Goal: Task Accomplishment & Management: Complete application form

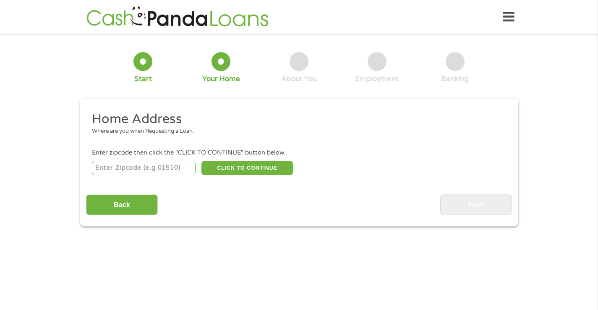
click at [118, 174] on input "number" at bounding box center [144, 168] width 104 height 14
type input "07302"
click at [252, 172] on button "CLICK TO CONTINUE" at bounding box center [248, 168] width 92 height 14
type input "07302"
type input "[GEOGRAPHIC_DATA]"
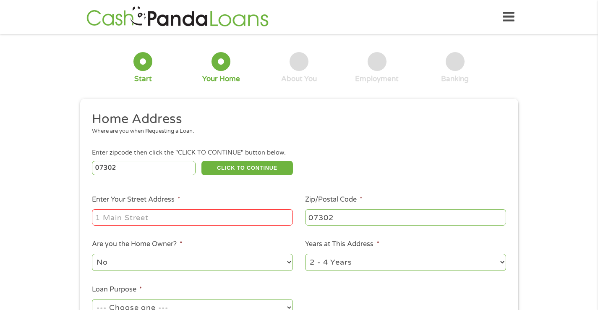
click at [219, 217] on input "Enter Your Street Address *" at bounding box center [192, 217] width 201 height 16
type input "[STREET_ADDRESS][PERSON_NAME]"
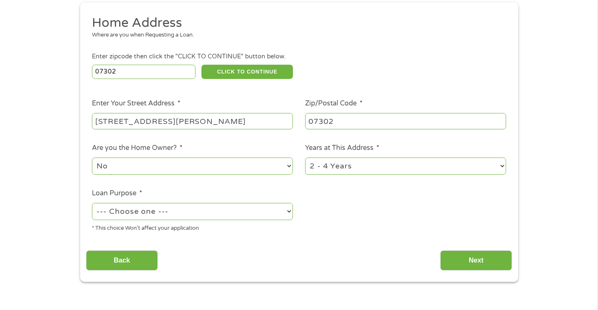
scroll to position [101, 0]
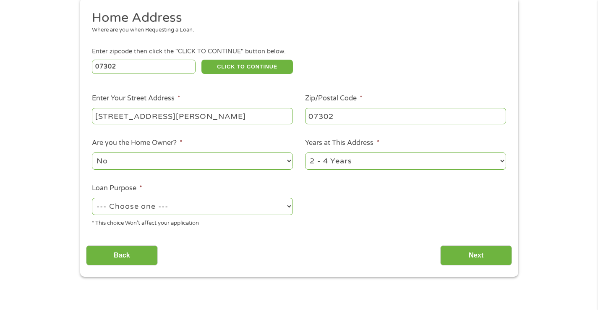
click at [204, 210] on select "--- Choose one --- Pay Bills Debt Consolidation Home Improvement Major Purchase…" at bounding box center [192, 206] width 201 height 17
select select "shorttermcash"
click at [92, 198] on select "--- Choose one --- Pay Bills Debt Consolidation Home Improvement Major Purchase…" at bounding box center [192, 206] width 201 height 17
click at [475, 259] on input "Next" at bounding box center [476, 255] width 72 height 21
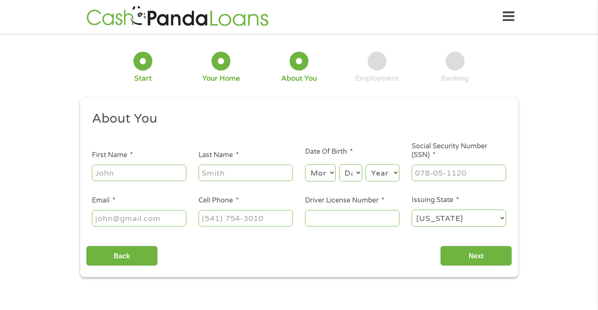
scroll to position [0, 0]
click at [162, 173] on input "First Name *" at bounding box center [139, 173] width 94 height 16
type input "[PERSON_NAME]"
type input "[EMAIL_ADDRESS][DOMAIN_NAME]"
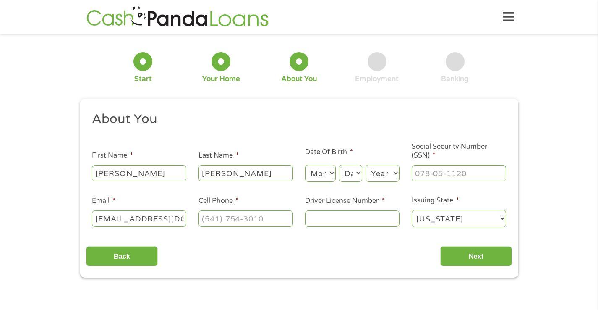
type input "9172461283"
select select "[US_STATE]"
type input "[PHONE_NUMBER]"
click at [330, 173] on select "Month 1 2 3 4 5 6 7 8 9 10 11 12" at bounding box center [320, 173] width 31 height 17
select select "9"
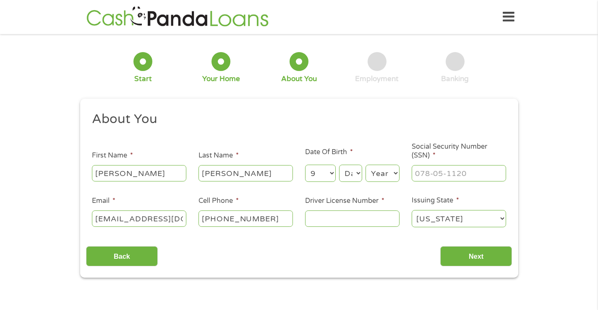
click at [305, 165] on select "Month 1 2 3 4 5 6 7 8 9 10 11 12" at bounding box center [320, 173] width 31 height 17
click at [351, 174] on select "Day 1 2 3 4 5 6 7 8 9 10 11 12 13 14 15 16 17 18 19 20 21 22 23 24 25 26 27 28 …" at bounding box center [350, 173] width 23 height 17
select select "22"
click at [339, 165] on select "Day 1 2 3 4 5 6 7 8 9 10 11 12 13 14 15 16 17 18 19 20 21 22 23 24 25 26 27 28 …" at bounding box center [350, 173] width 23 height 17
click at [384, 174] on select "Year [DATE] 2006 2005 2004 2003 2002 2001 2000 1999 1998 1997 1996 1995 1994 19…" at bounding box center [383, 173] width 34 height 17
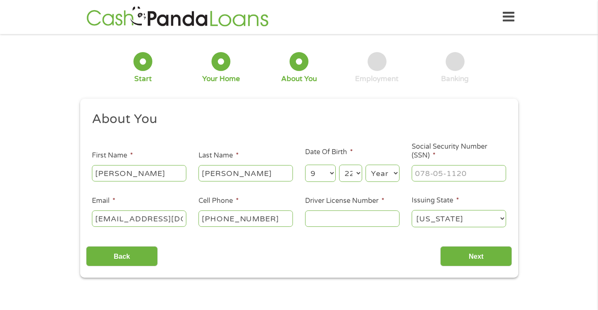
select select "1973"
click at [366, 165] on select "Year [DATE] 2006 2005 2004 2003 2002 2001 2000 1999 1998 1997 1996 1995 1994 19…" at bounding box center [383, 173] width 34 height 17
click at [423, 176] on input "Social Security Number (SSN) *" at bounding box center [459, 173] width 94 height 16
type input "294-80-7123"
click at [374, 218] on input "Driver License Number *" at bounding box center [352, 218] width 94 height 16
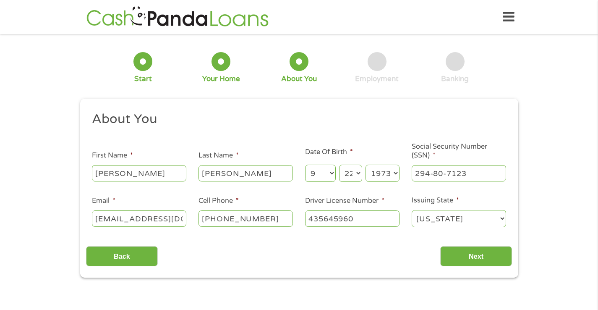
type input "435645960"
click at [445, 218] on select "[US_STATE] [US_STATE] [US_STATE] [US_STATE] [US_STATE] [US_STATE] [US_STATE] [U…" at bounding box center [459, 218] width 94 height 17
select select "[US_STATE]"
click at [412, 210] on select "[US_STATE] [US_STATE] [US_STATE] [US_STATE] [US_STATE] [US_STATE] [US_STATE] [U…" at bounding box center [459, 218] width 94 height 17
click at [466, 254] on input "Next" at bounding box center [476, 256] width 72 height 21
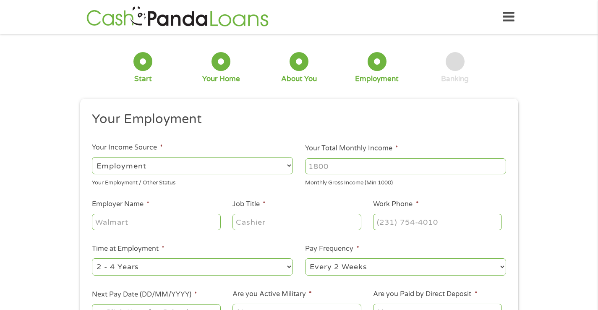
scroll to position [3, 3]
click at [342, 170] on input "Your Total Monthly Income *" at bounding box center [405, 166] width 201 height 16
type input "9390"
click at [184, 225] on input "Employer Name *" at bounding box center [156, 222] width 128 height 16
type input "Computershare"
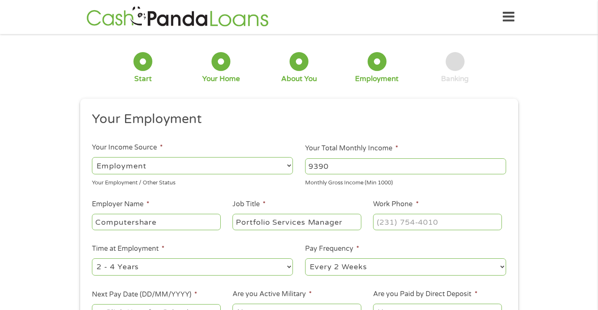
type input "Portfolio Services Manager"
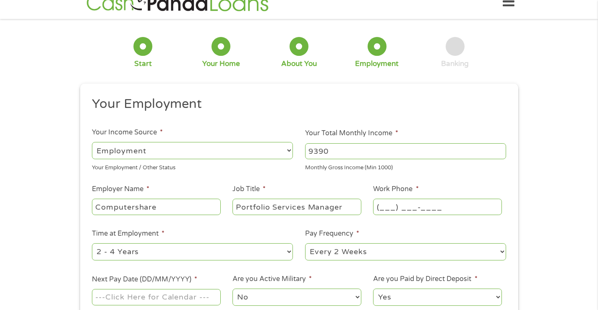
scroll to position [24, 0]
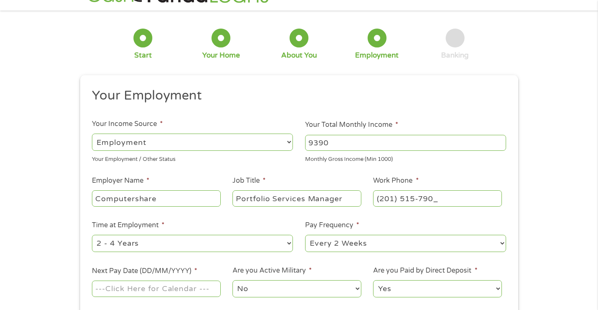
type input "[PHONE_NUMBER]"
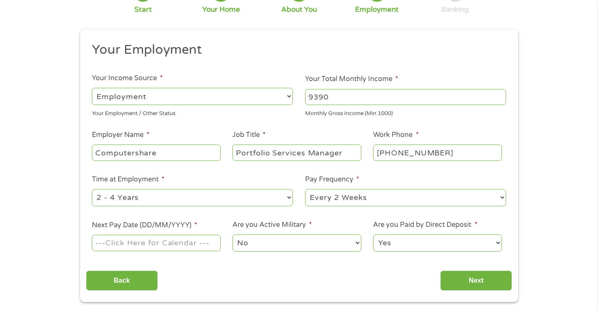
scroll to position [71, 0]
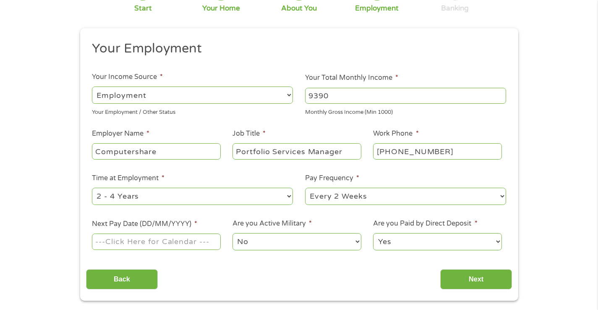
click at [192, 239] on input "Next Pay Date (DD/MM/YYYY) *" at bounding box center [156, 241] width 128 height 16
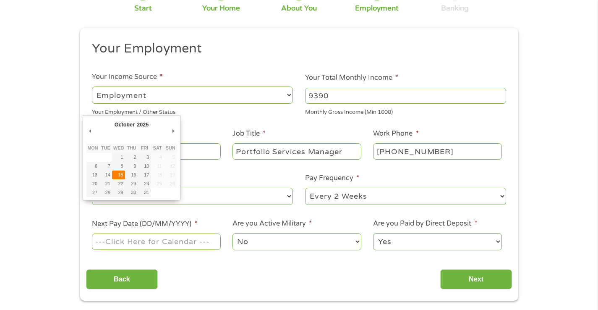
type input "[DATE]"
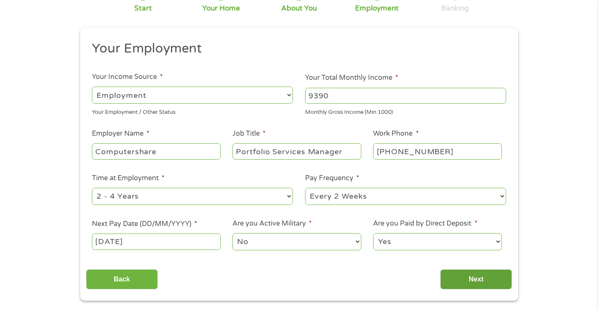
click at [467, 280] on input "Next" at bounding box center [476, 279] width 72 height 21
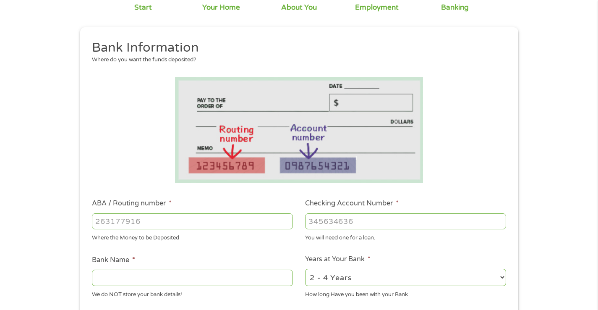
scroll to position [104, 0]
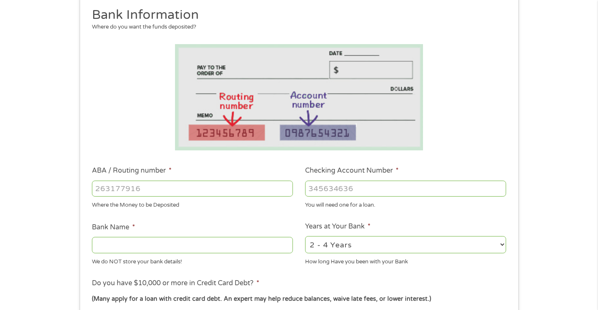
click at [175, 183] on input "ABA / Routing number *" at bounding box center [192, 189] width 201 height 16
type input "101019644"
click at [338, 191] on input "Checking Account Number *" at bounding box center [405, 189] width 201 height 16
type input "219462555119"
click at [186, 252] on input "Bank Name *" at bounding box center [192, 245] width 201 height 16
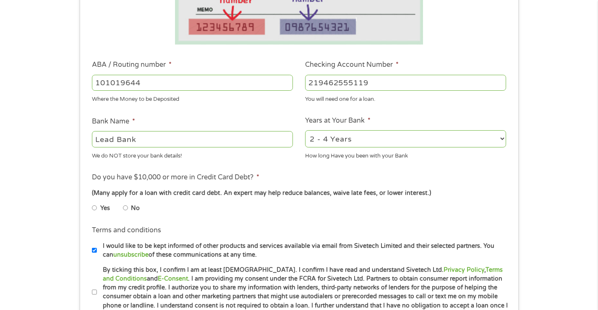
scroll to position [212, 0]
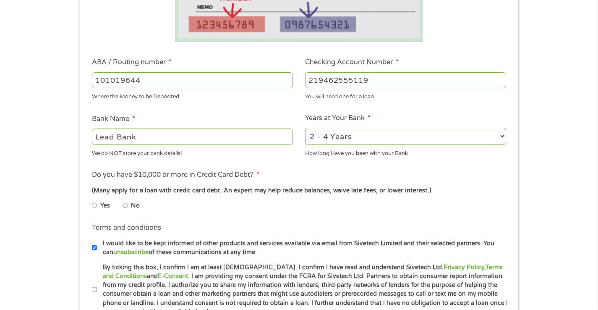
type input "Lead Bank"
click at [126, 206] on input "No" at bounding box center [125, 205] width 5 height 13
radio input "true"
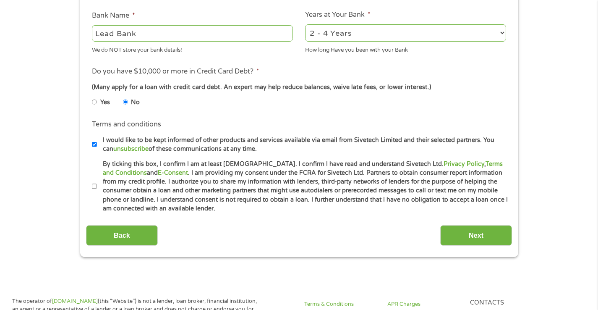
scroll to position [364, 0]
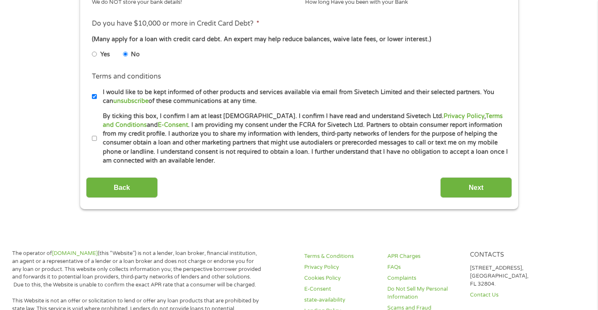
click at [96, 139] on input "By ticking this box, I confirm I am at least [DEMOGRAPHIC_DATA]. I confirm I ha…" at bounding box center [94, 138] width 5 height 13
checkbox input "true"
click at [478, 192] on input "Next" at bounding box center [476, 187] width 72 height 21
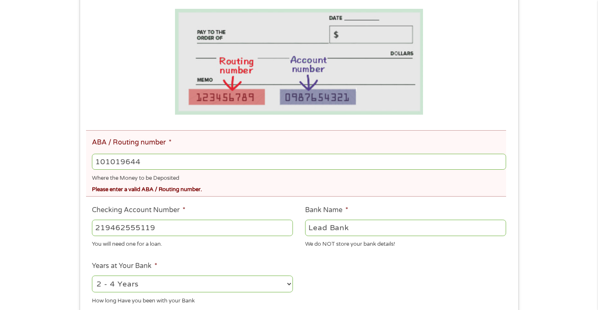
scroll to position [171, 0]
click at [290, 169] on input "101019644" at bounding box center [299, 161] width 414 height 16
click at [500, 165] on input "101019643" at bounding box center [299, 161] width 414 height 16
type input "101019644"
click at [499, 159] on input "101019644" at bounding box center [299, 161] width 414 height 16
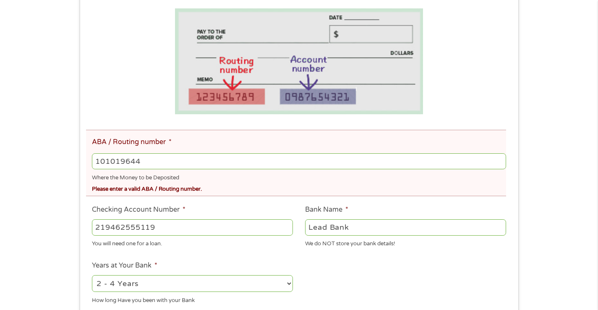
drag, startPoint x: 97, startPoint y: 162, endPoint x: 87, endPoint y: 162, distance: 9.7
click at [87, 162] on li "ABA / Routing number * [FINANCIAL_ID] Where the Money to be Deposited Please en…" at bounding box center [296, 163] width 420 height 66
click at [148, 162] on div at bounding box center [113, 159] width 72 height 15
drag, startPoint x: 148, startPoint y: 162, endPoint x: 115, endPoint y: 158, distance: 33.8
click at [115, 158] on div at bounding box center [113, 159] width 72 height 15
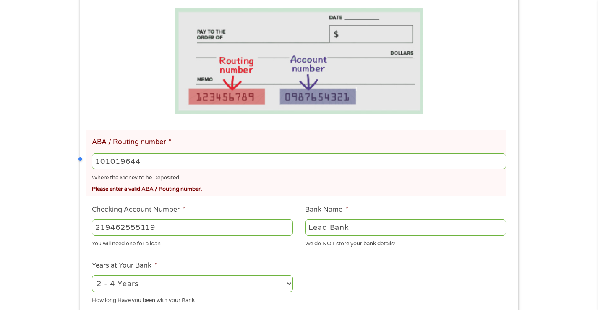
click at [95, 160] on div at bounding box center [113, 159] width 72 height 15
click at [145, 160] on div at bounding box center [113, 159] width 72 height 15
click at [181, 233] on input "219462555119" at bounding box center [192, 227] width 201 height 16
click at [149, 160] on input "101019644" at bounding box center [299, 161] width 414 height 16
click at [153, 162] on input "ABA / Routing number *" at bounding box center [299, 161] width 414 height 16
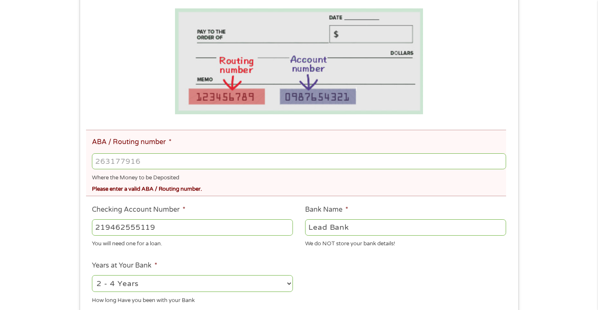
paste input "1"
type input "101019644"
click at [231, 180] on div "Where the Money to be Deposited" at bounding box center [299, 176] width 414 height 11
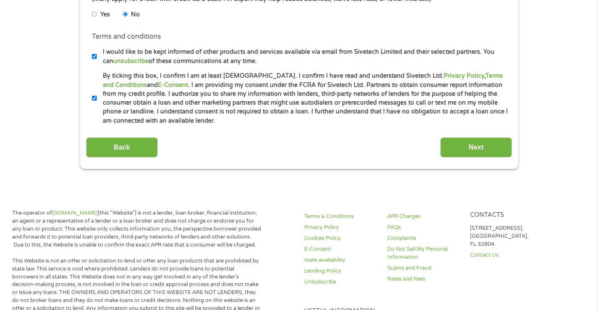
scroll to position [516, 0]
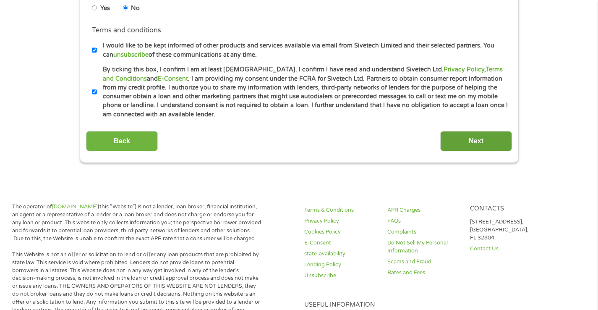
click at [467, 144] on input "Next" at bounding box center [476, 141] width 72 height 21
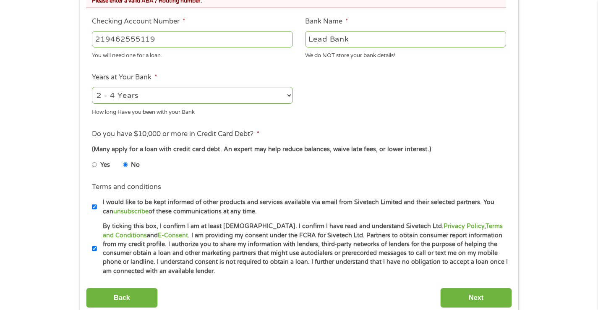
scroll to position [369, 0]
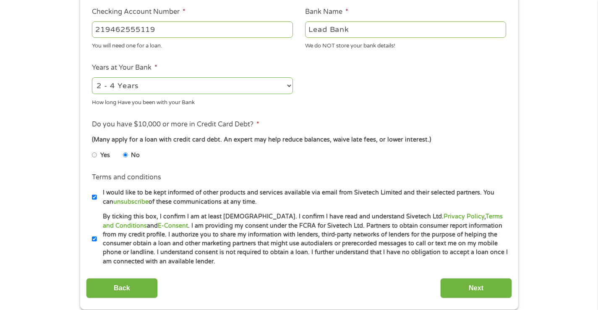
click at [274, 90] on select "2 - 4 Years 6 - 12 Months 1 - 2 Years Over 4 Years" at bounding box center [192, 85] width 201 height 17
select select "60months"
click at [92, 78] on select "2 - 4 Years 6 - 12 Months 1 - 2 Years Over 4 Years" at bounding box center [192, 85] width 201 height 17
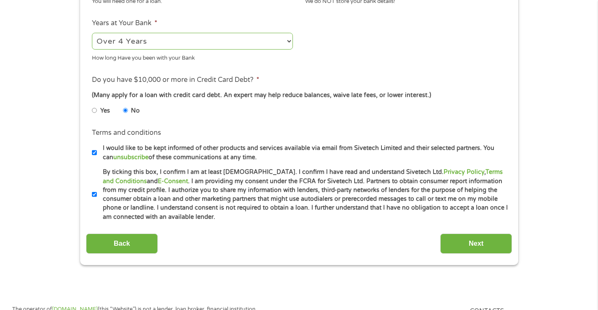
scroll to position [435, 0]
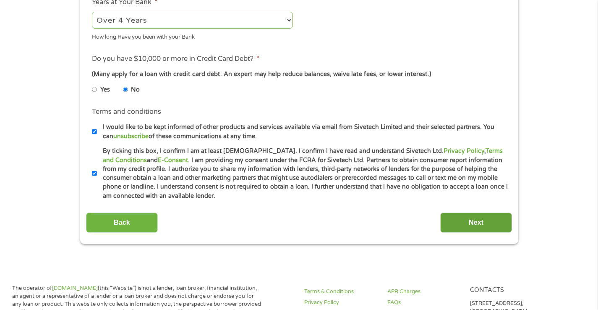
click at [475, 220] on input "Next" at bounding box center [476, 222] width 72 height 21
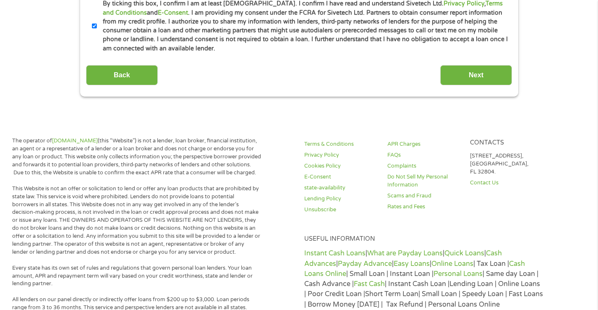
scroll to position [584, 0]
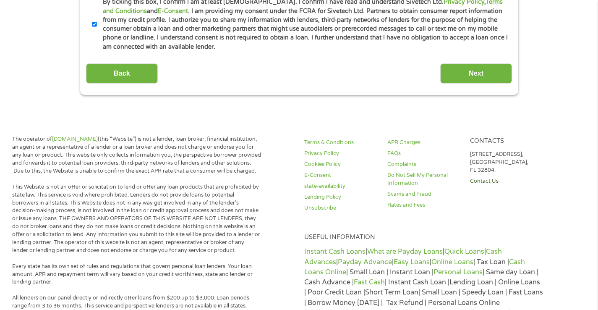
click at [483, 183] on link "Contact Us" at bounding box center [506, 181] width 73 height 8
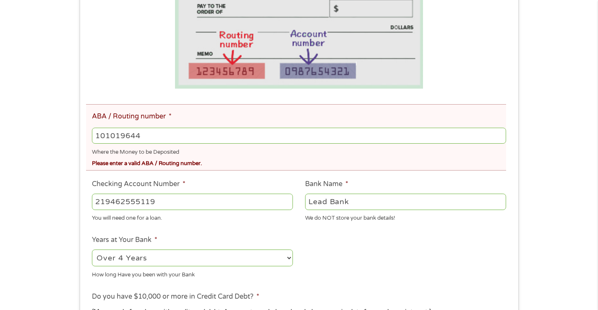
scroll to position [189, 0]
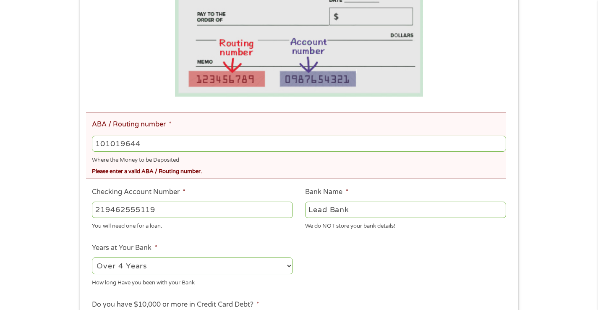
drag, startPoint x: 156, startPoint y: 144, endPoint x: 81, endPoint y: 142, distance: 75.2
click at [81, 142] on div "This field is hidden when viewing the form gclid This field is hidden when view…" at bounding box center [299, 215] width 438 height 548
paste input "number"
click at [212, 146] on input "ABA / Routing number *" at bounding box center [299, 144] width 414 height 16
type input "031101279"
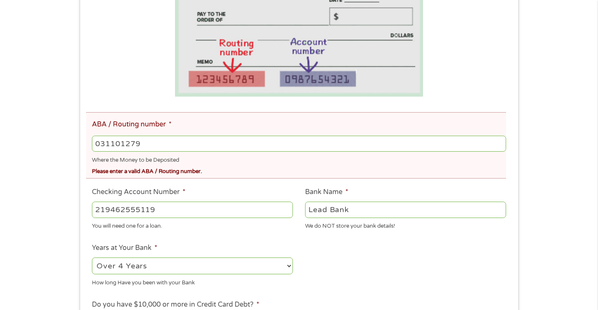
type input "THE BANCORP BANK"
click at [479, 26] on li at bounding box center [299, 44] width 426 height 106
click at [184, 215] on input "Checking Account Number *" at bounding box center [192, 210] width 201 height 16
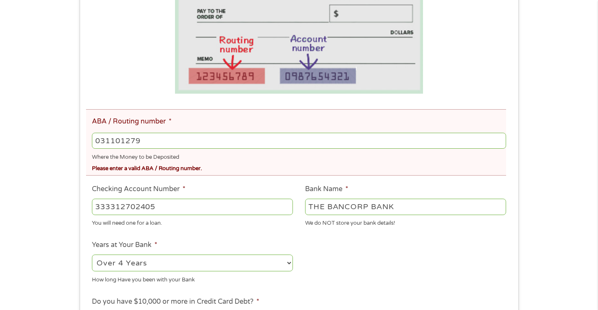
type input "333312702405"
click at [231, 241] on li "Years at Your Bank * 2 - 4 Years 6 - 12 Months 1 - 2 Years Over 4 Years How lon…" at bounding box center [192, 262] width 213 height 45
click at [254, 224] on div "You will need one for a loan." at bounding box center [192, 221] width 201 height 11
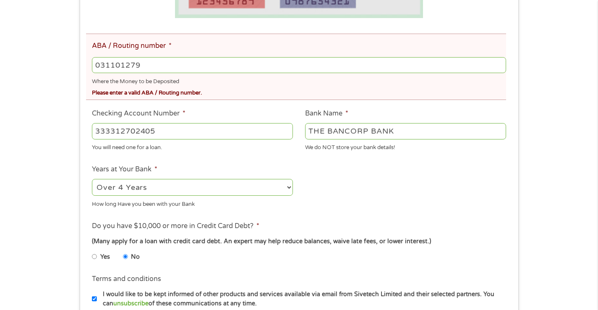
scroll to position [278, 0]
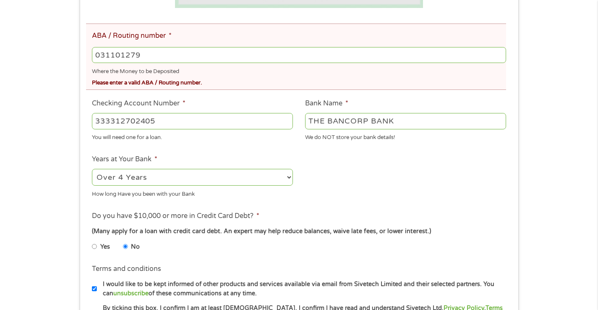
click at [229, 180] on select "2 - 4 Years 6 - 12 Months 1 - 2 Years Over 4 Years" at bounding box center [192, 177] width 201 height 17
select select "48months"
click at [92, 169] on select "2 - 4 Years 6 - 12 Months 1 - 2 Years Over 4 Years" at bounding box center [192, 177] width 201 height 17
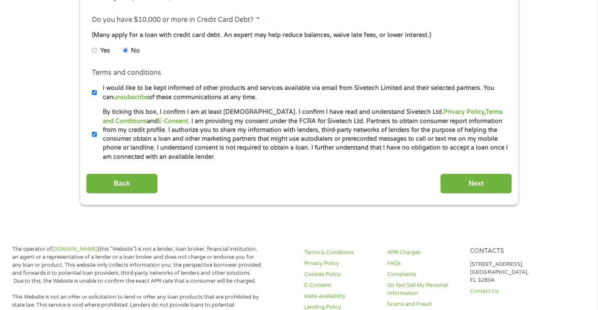
scroll to position [481, 0]
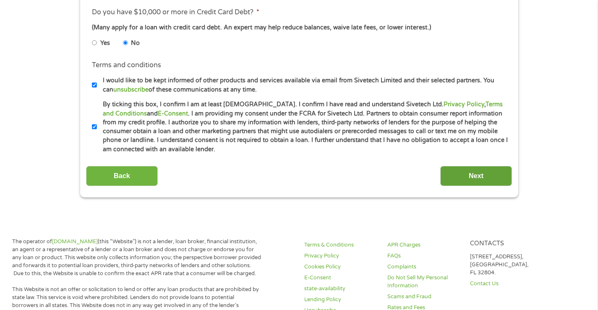
click at [466, 181] on input "Next" at bounding box center [476, 176] width 72 height 21
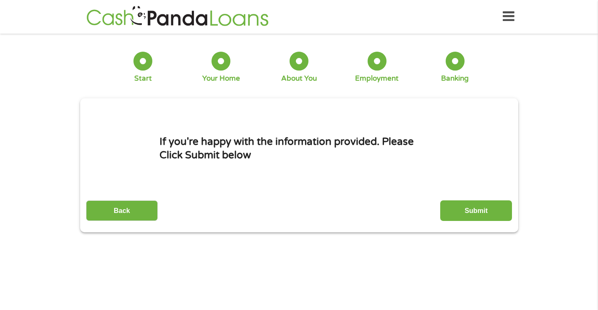
scroll to position [0, 0]
click at [481, 210] on input "Submit" at bounding box center [476, 211] width 72 height 21
